Goal: Find specific page/section: Find specific page/section

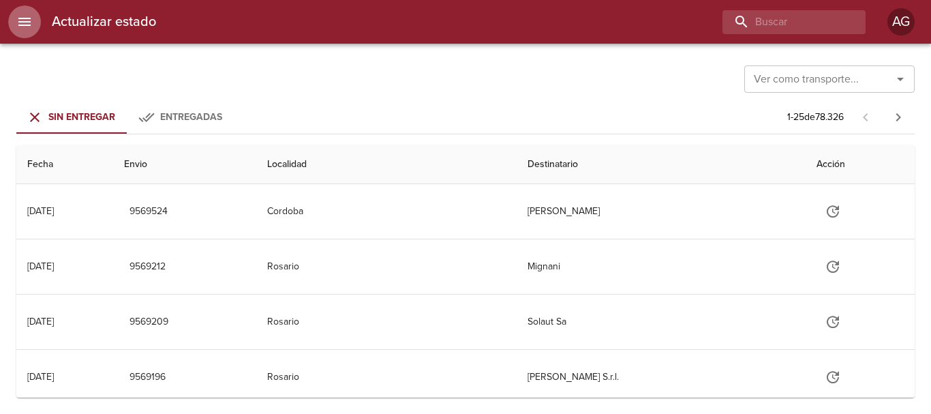
click at [30, 25] on icon "menu" at bounding box center [24, 22] width 12 height 8
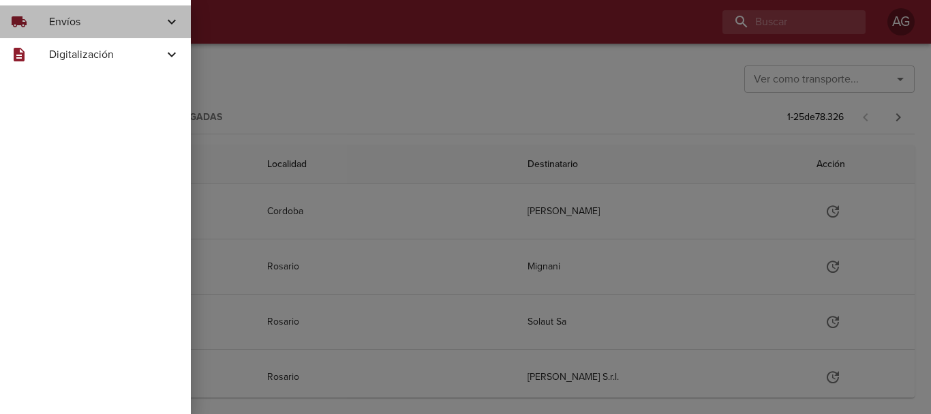
click at [46, 31] on div "local_shipping Envíos" at bounding box center [95, 21] width 191 height 33
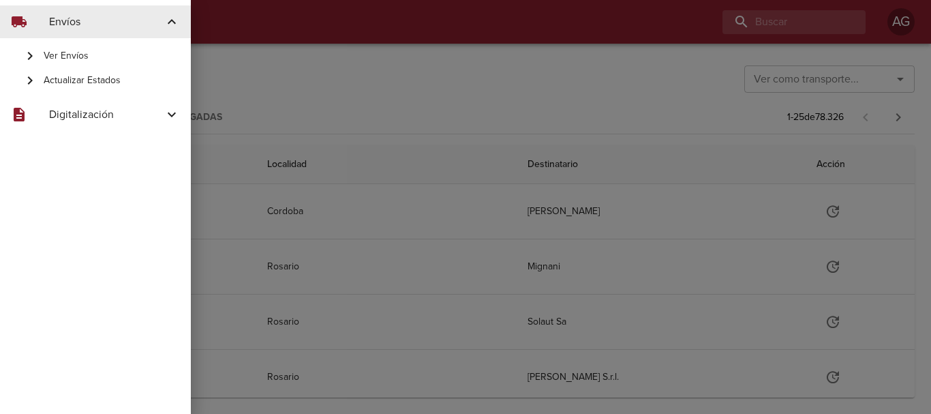
click at [73, 54] on span "Ver Envíos" at bounding box center [112, 56] width 136 height 14
